Goal: Find contact information: Obtain details needed to contact an individual or organization

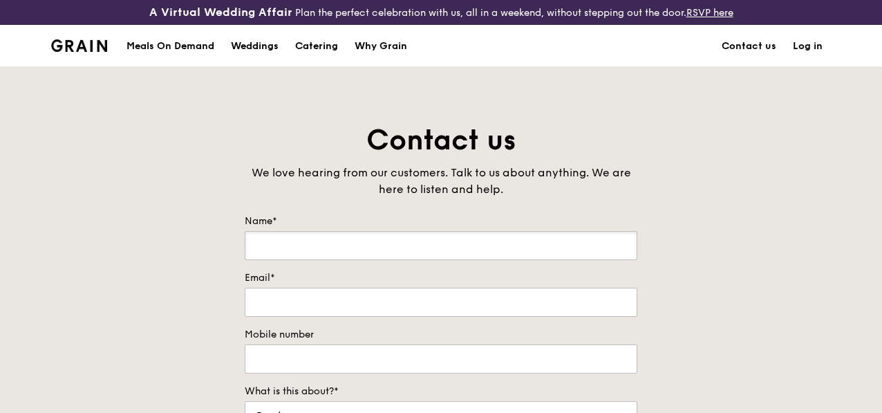
click at [393, 259] on input "Name*" at bounding box center [441, 245] width 393 height 29
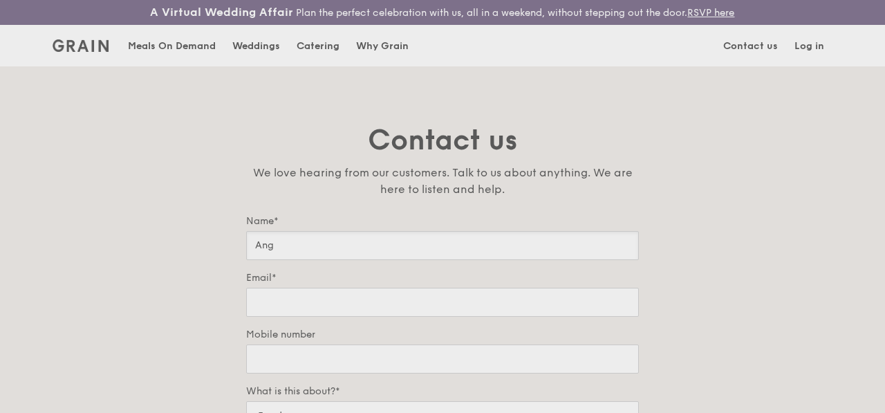
type input "Ang"
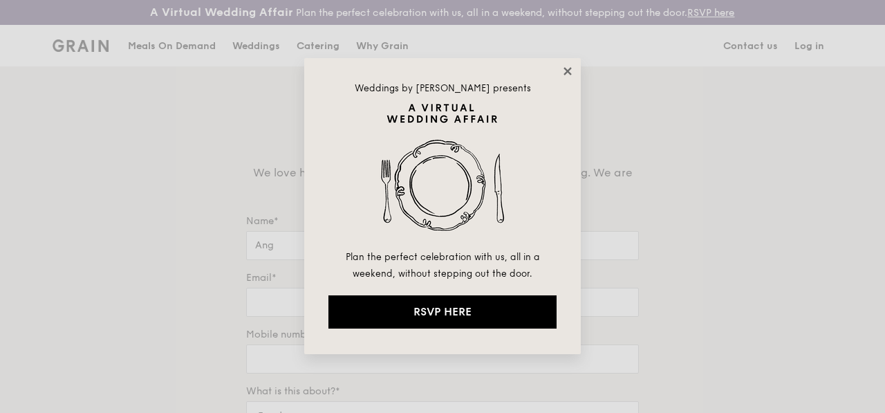
click at [565, 68] on icon at bounding box center [567, 71] width 8 height 8
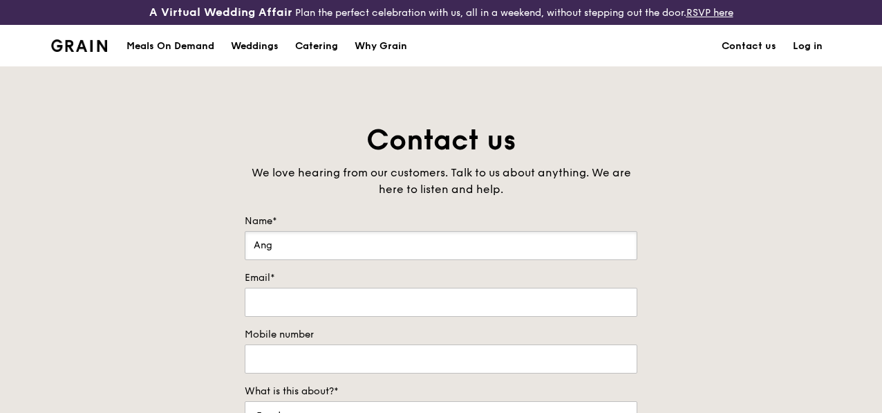
click at [278, 252] on input "Ang" at bounding box center [441, 245] width 393 height 29
click at [278, 312] on input "Email*" at bounding box center [441, 302] width 393 height 29
type input "henggek_ang@kptsg.com"
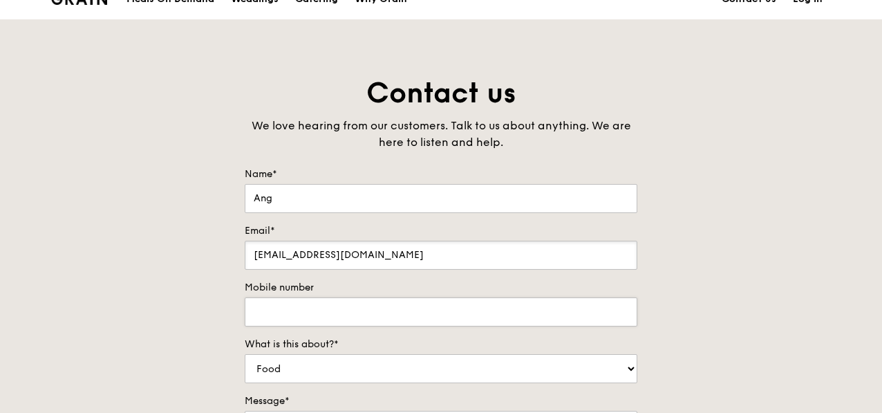
scroll to position [69, 0]
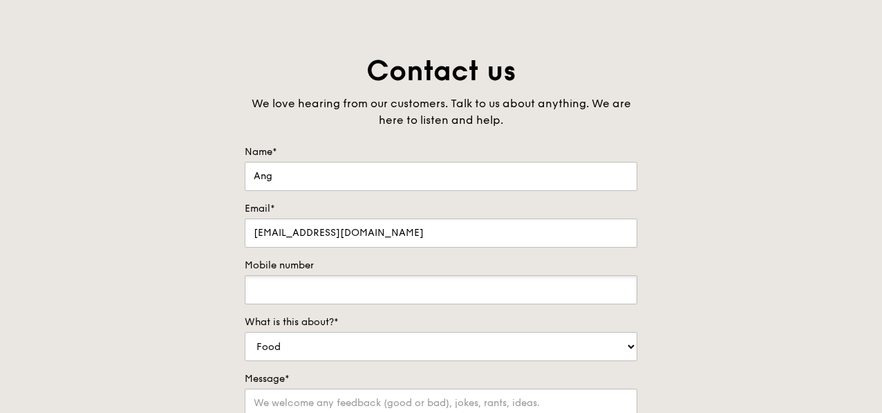
click at [309, 299] on input "Mobile number" at bounding box center [441, 289] width 393 height 29
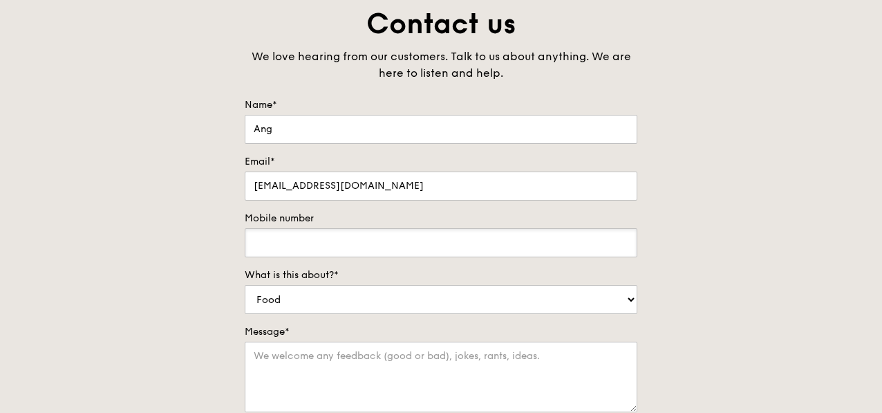
scroll to position [138, 0]
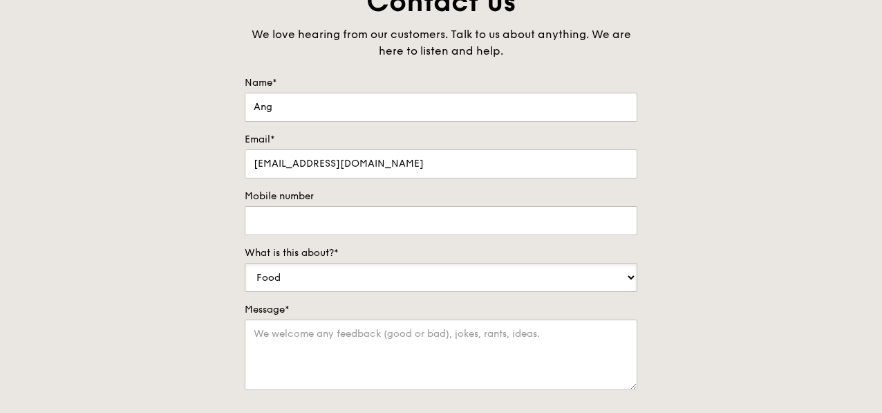
click at [299, 286] on select "Food Service Billing/Payment Catering Others" at bounding box center [441, 277] width 393 height 29
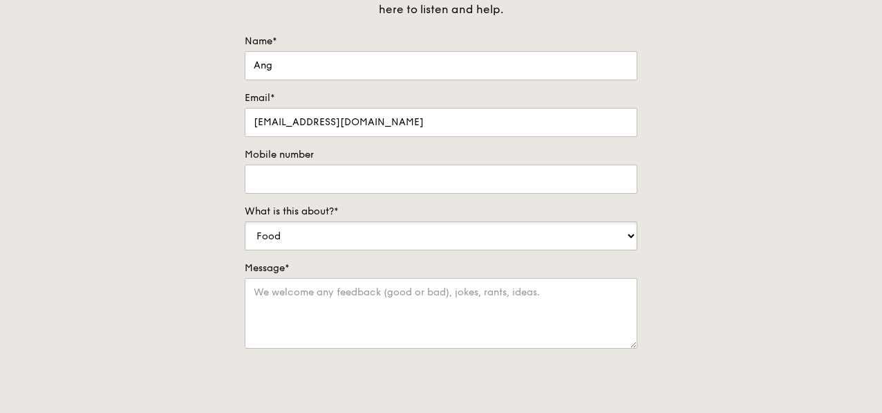
scroll to position [207, 0]
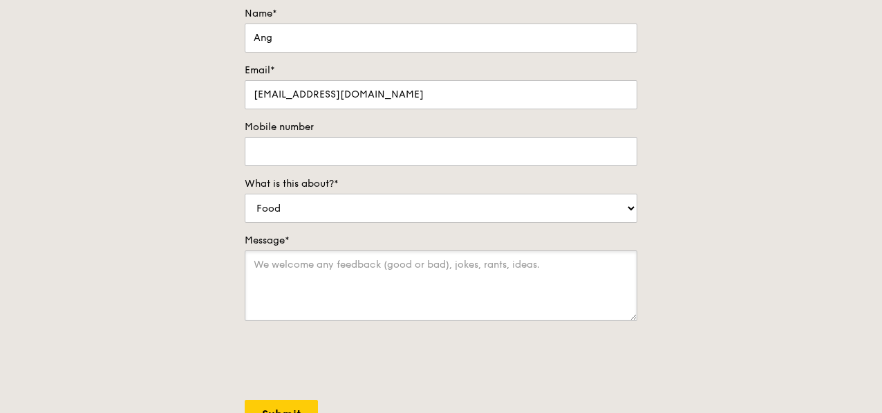
click at [274, 281] on textarea "Message*" at bounding box center [441, 285] width 393 height 71
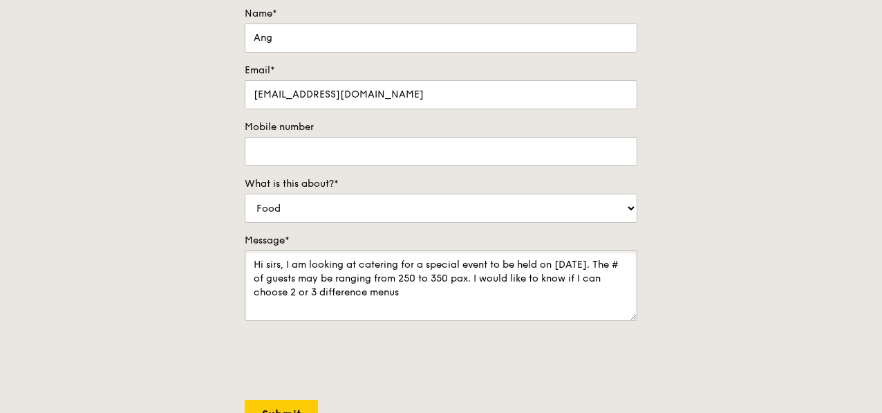
click at [318, 304] on textarea "Hi sirs, I am looking at catering for a special event to be held on 17th Oct 20…" at bounding box center [441, 285] width 393 height 71
click at [420, 297] on textarea "Hi sirs, I am looking at catering for a special event to be held on 17th Oct 20…" at bounding box center [441, 285] width 393 height 71
type textarea "Hi sirs, I am looking at catering for a special event to be held on 17th Oct 20…"
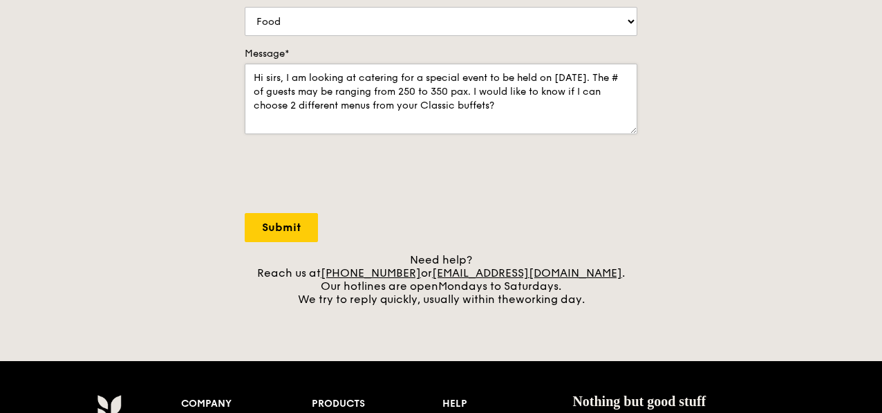
scroll to position [415, 0]
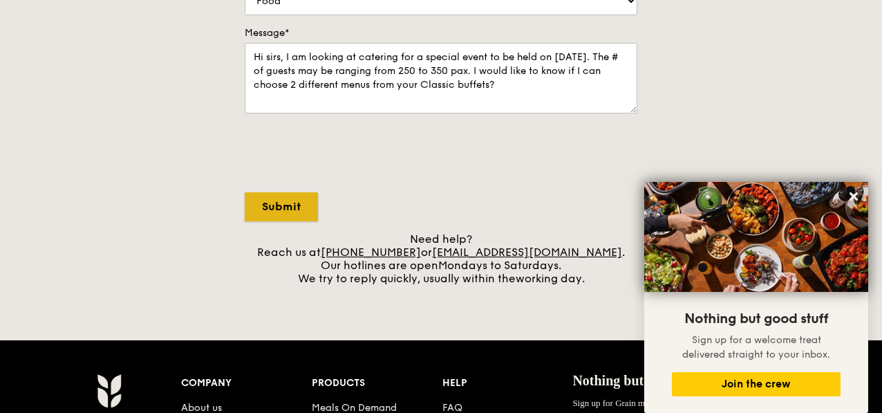
click at [283, 221] on input "Submit" at bounding box center [281, 206] width 73 height 29
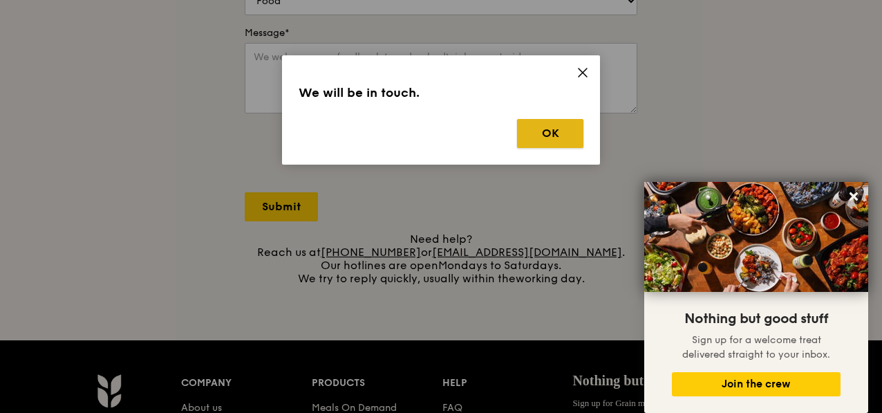
click at [541, 129] on button "OK" at bounding box center [550, 133] width 66 height 29
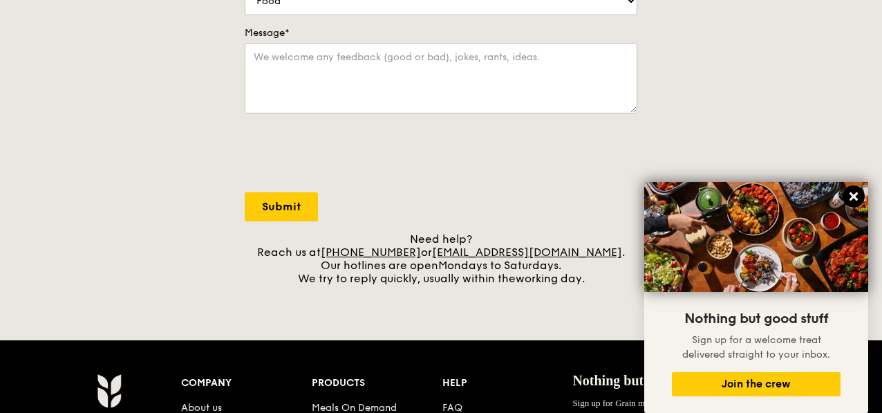
click at [854, 194] on icon at bounding box center [854, 196] width 12 height 12
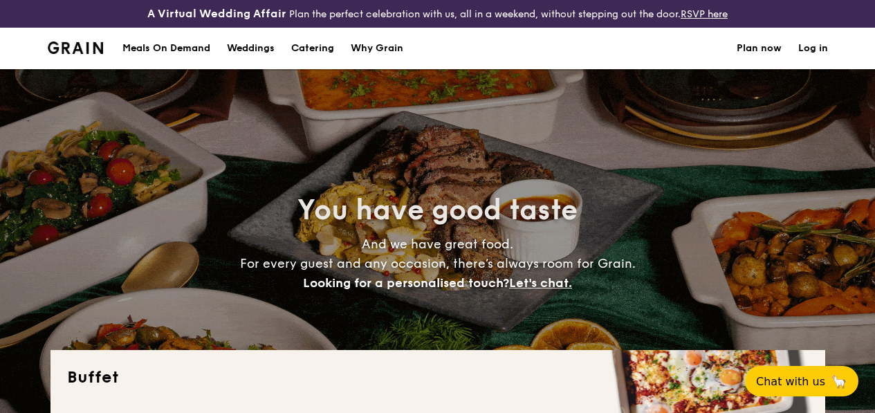
select select
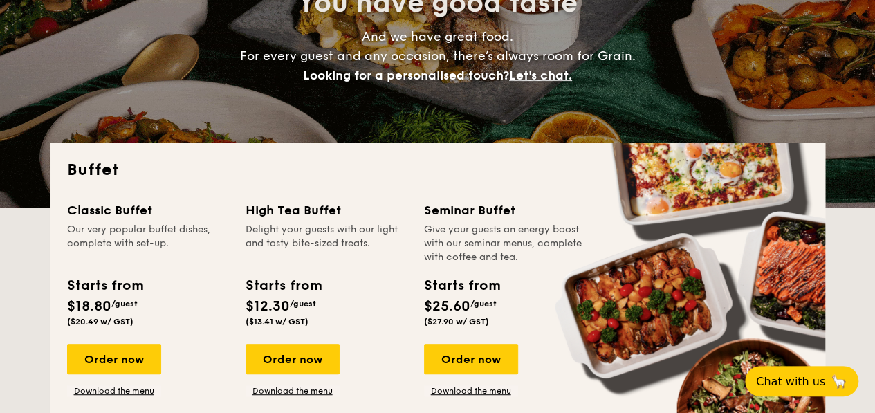
scroll to position [277, 0]
